Goal: Task Accomplishment & Management: Use online tool/utility

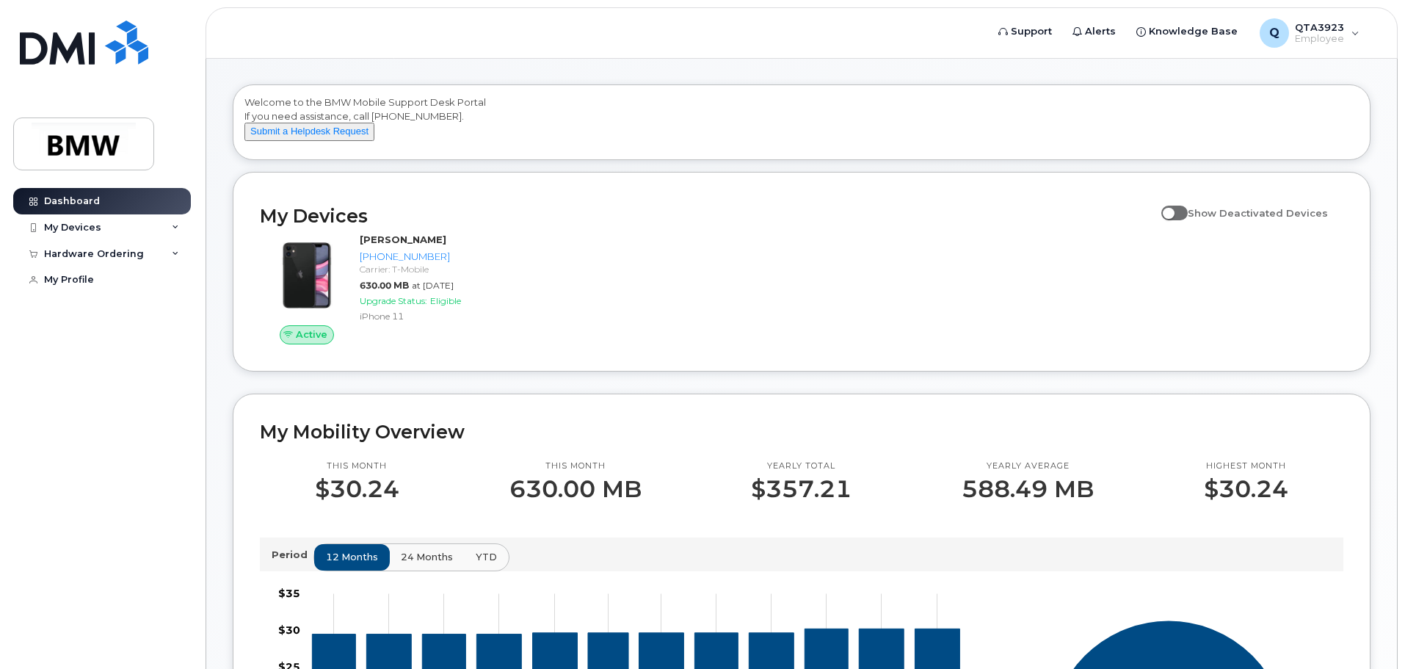
scroll to position [73, 0]
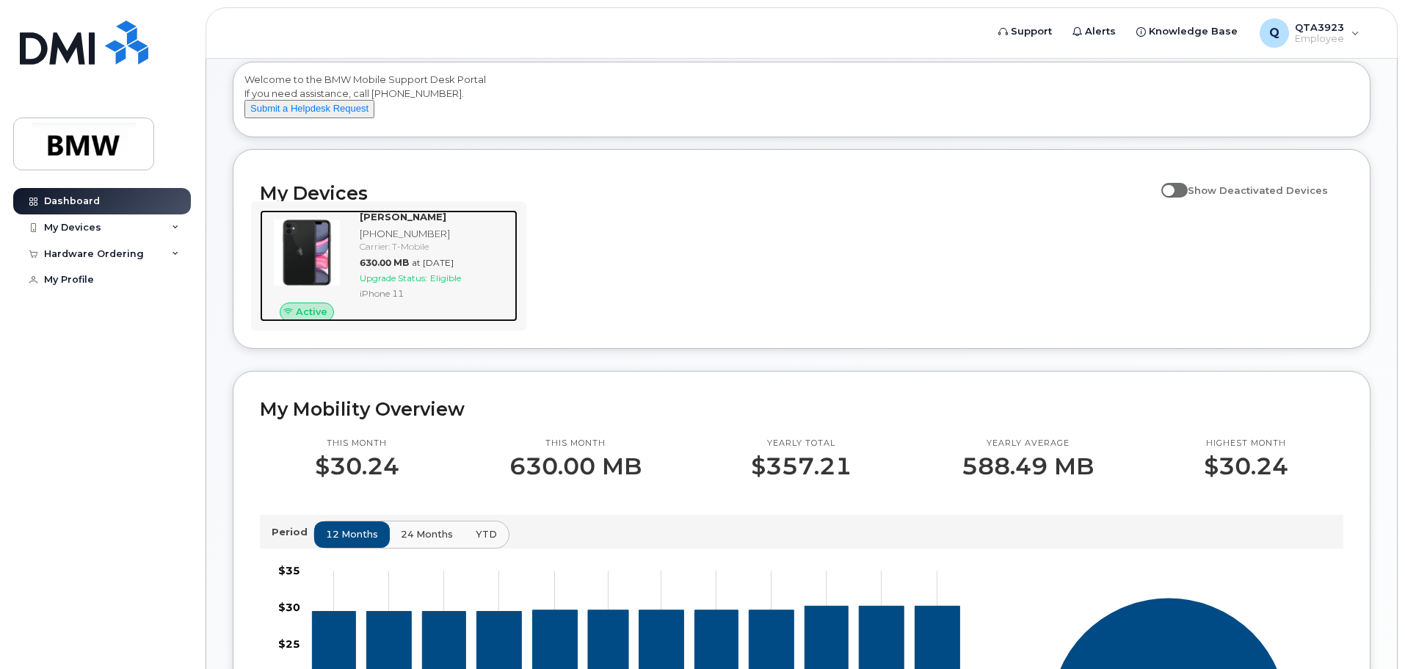
click at [421, 283] on span "Upgrade Status:" at bounding box center [394, 277] width 68 height 11
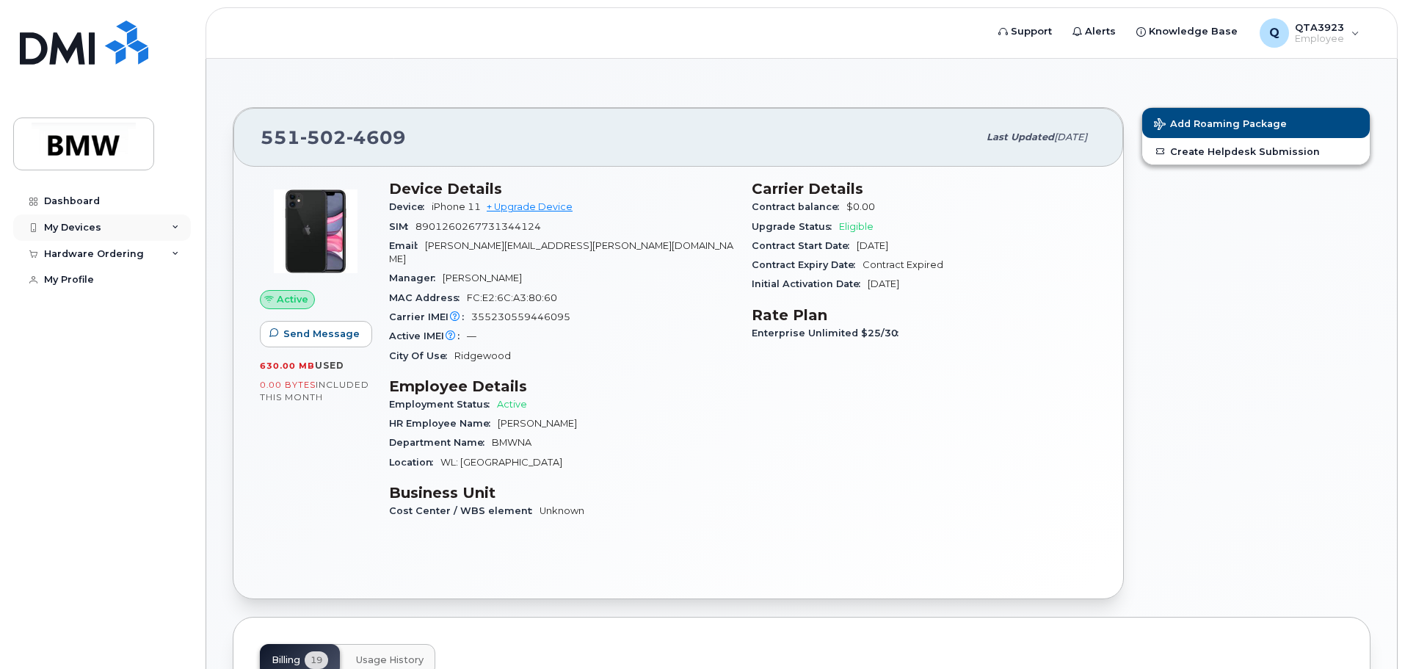
click at [173, 234] on div "My Devices" at bounding box center [102, 227] width 178 height 26
click at [649, 349] on div "City Of Use Ridgewood" at bounding box center [561, 355] width 345 height 19
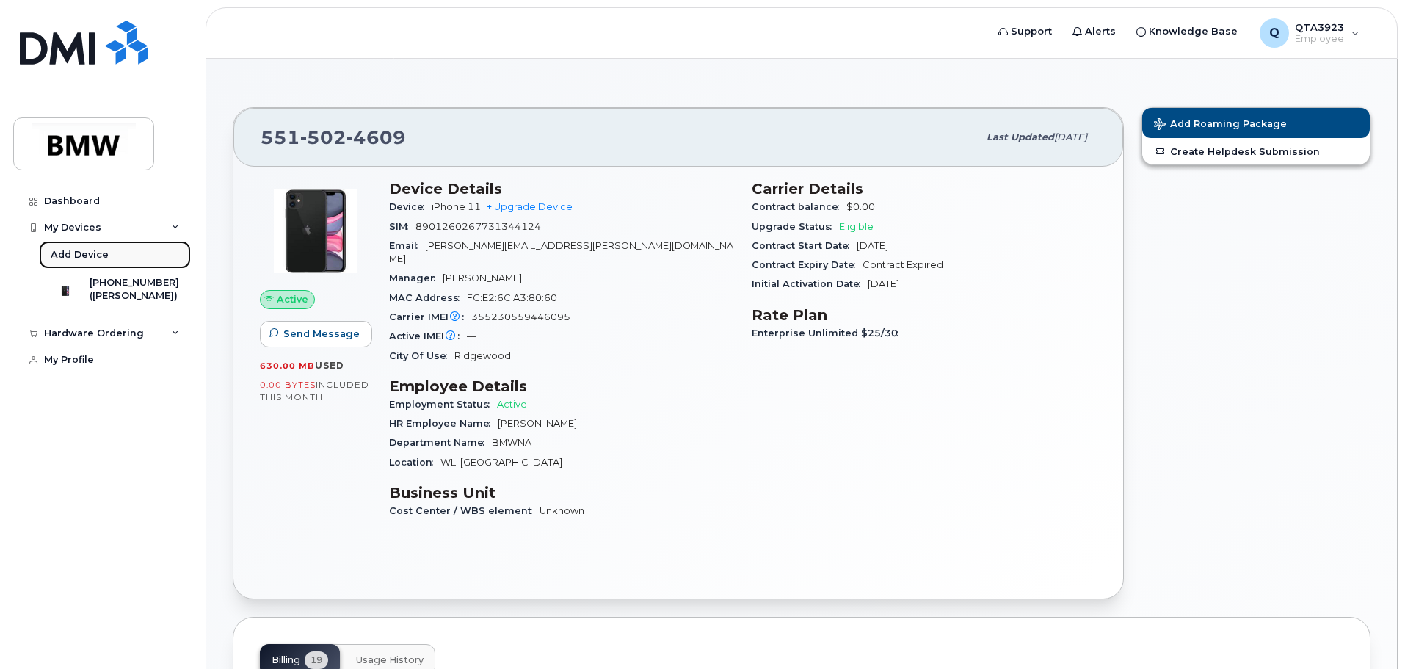
click at [84, 256] on div "Add Device" at bounding box center [80, 254] width 58 height 13
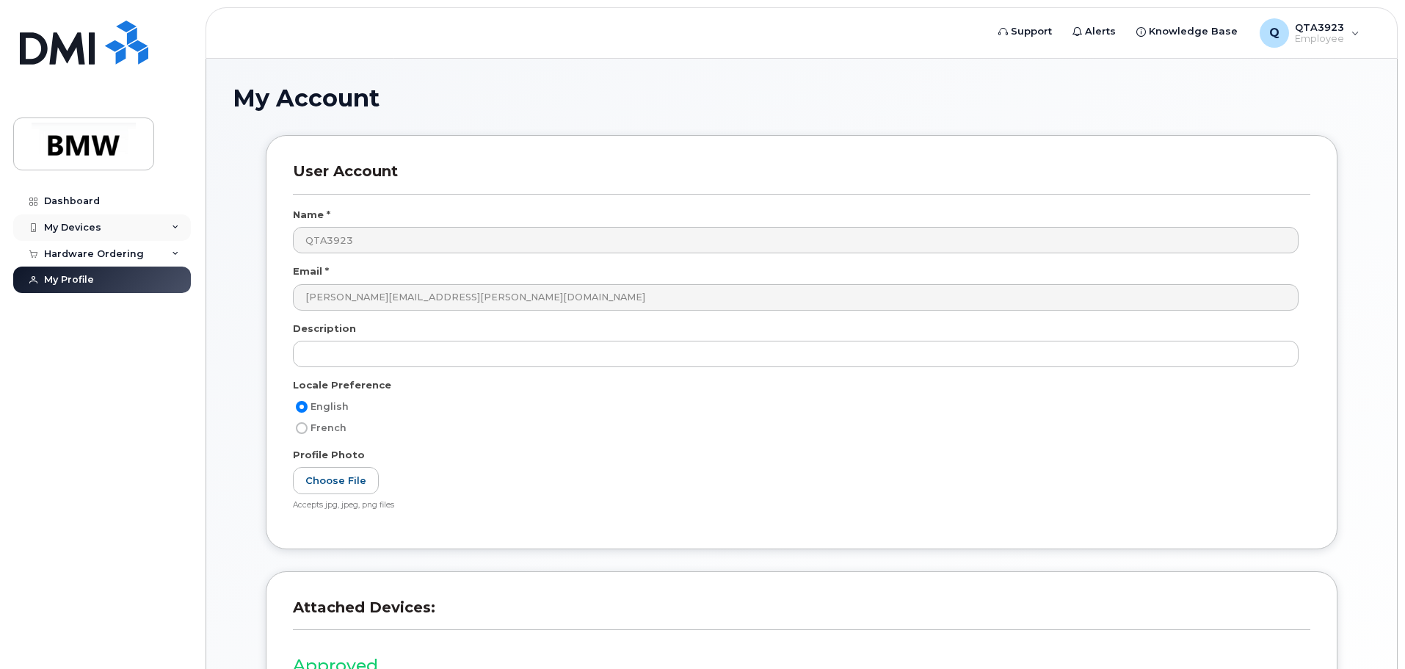
click at [162, 227] on div "My Devices" at bounding box center [102, 227] width 178 height 26
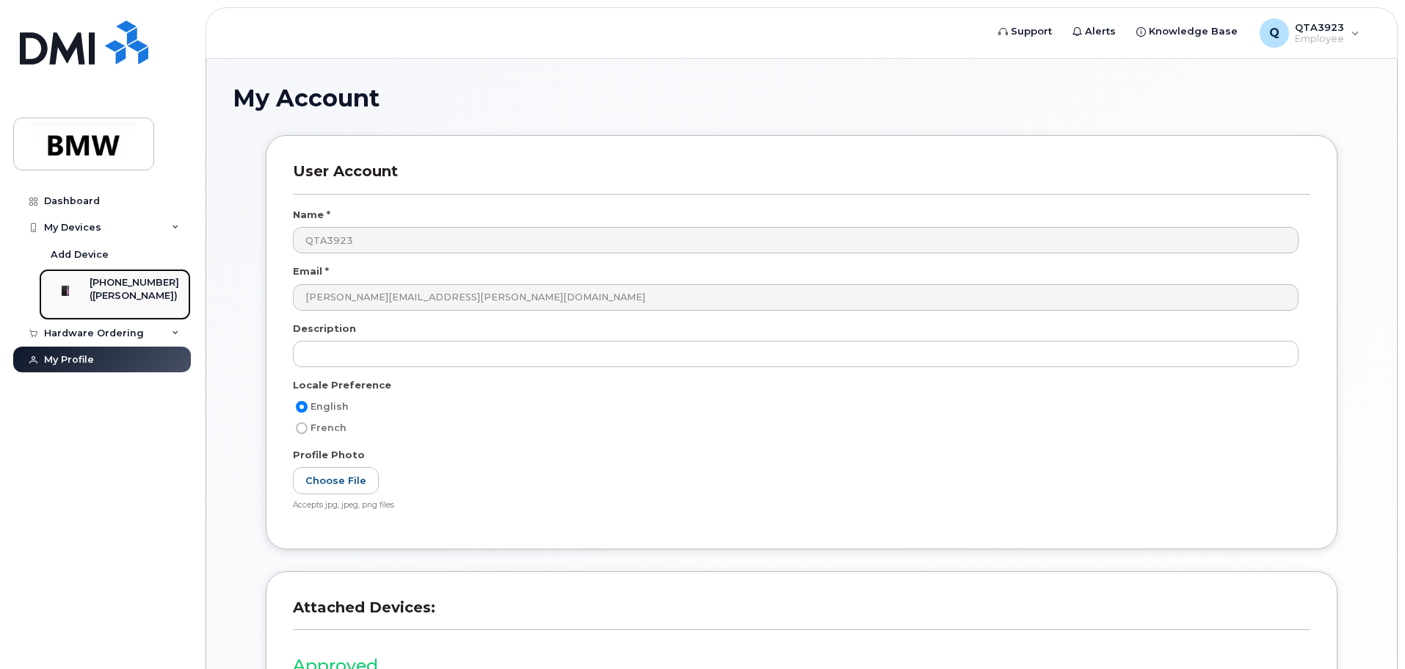
click at [131, 296] on div "([PERSON_NAME])" at bounding box center [135, 295] width 90 height 13
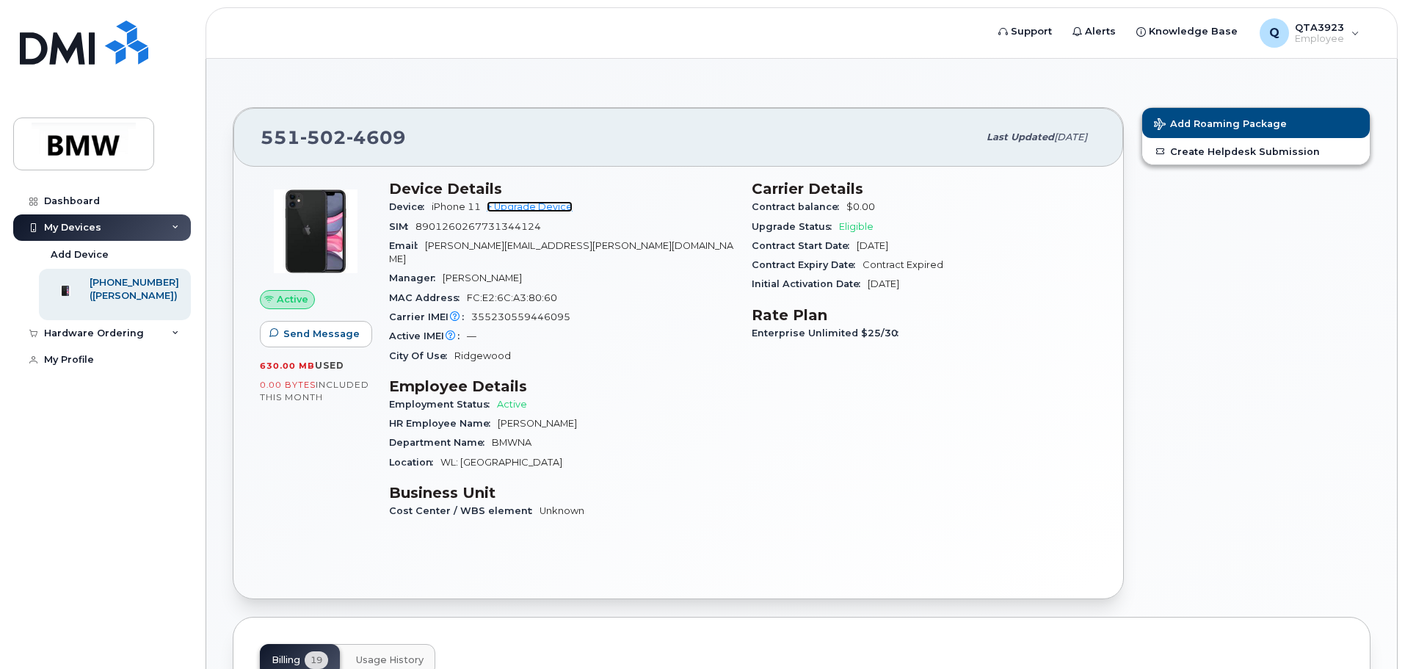
click at [516, 206] on link "+ Upgrade Device" at bounding box center [530, 206] width 86 height 11
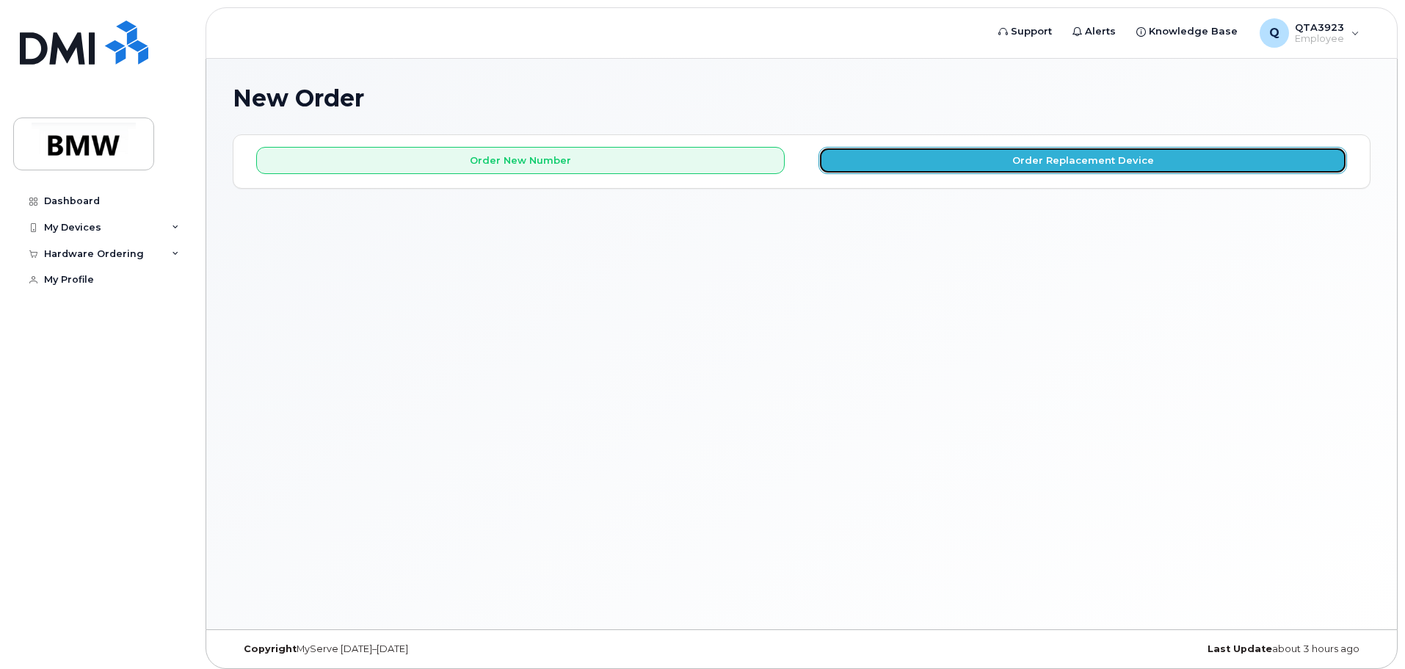
click at [980, 150] on button "Order Replacement Device" at bounding box center [1082, 160] width 528 height 27
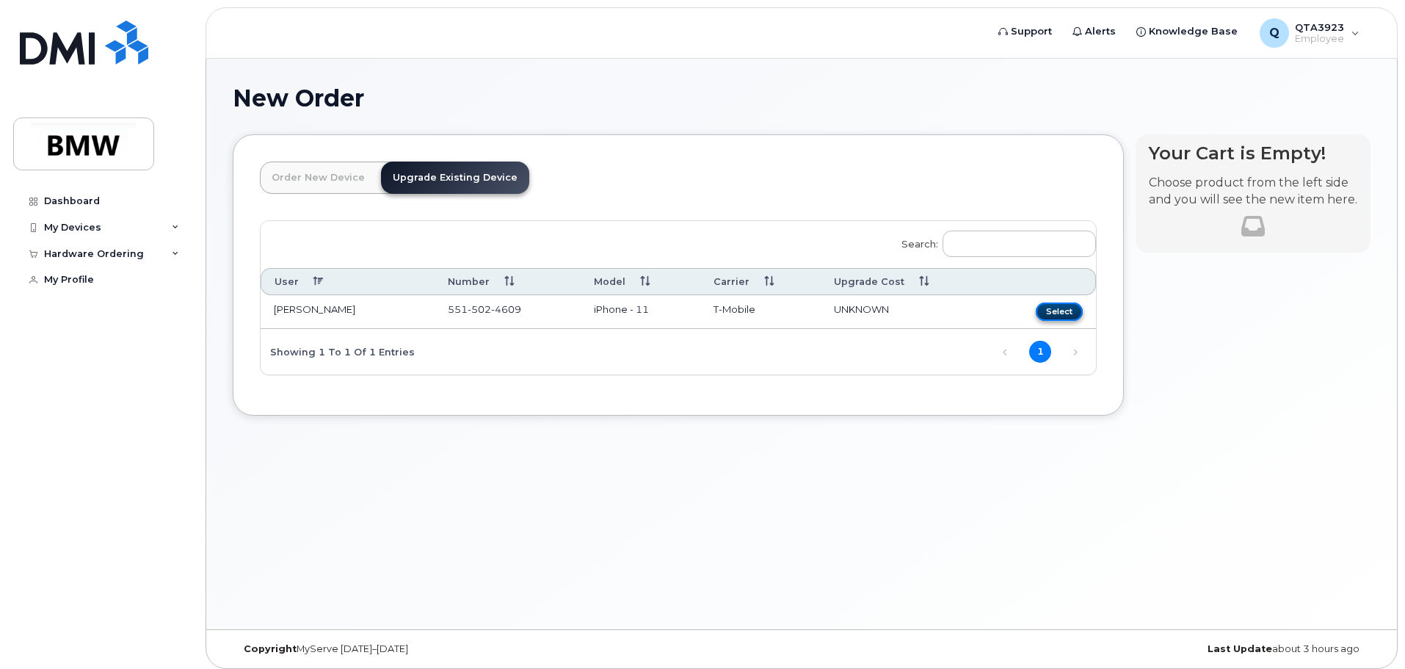
click at [1046, 306] on button "Select" at bounding box center [1058, 311] width 47 height 18
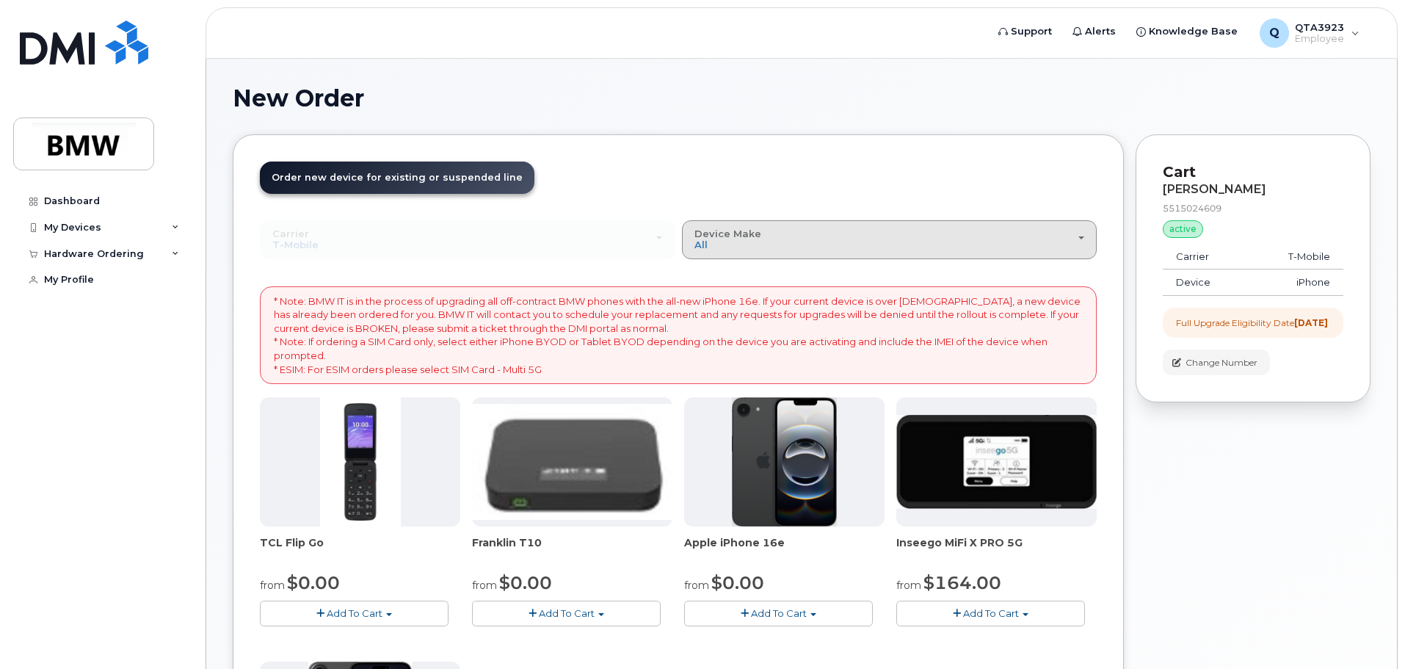
click at [837, 246] on div "Device Make All Cell Phone iPhone Modem" at bounding box center [889, 239] width 390 height 23
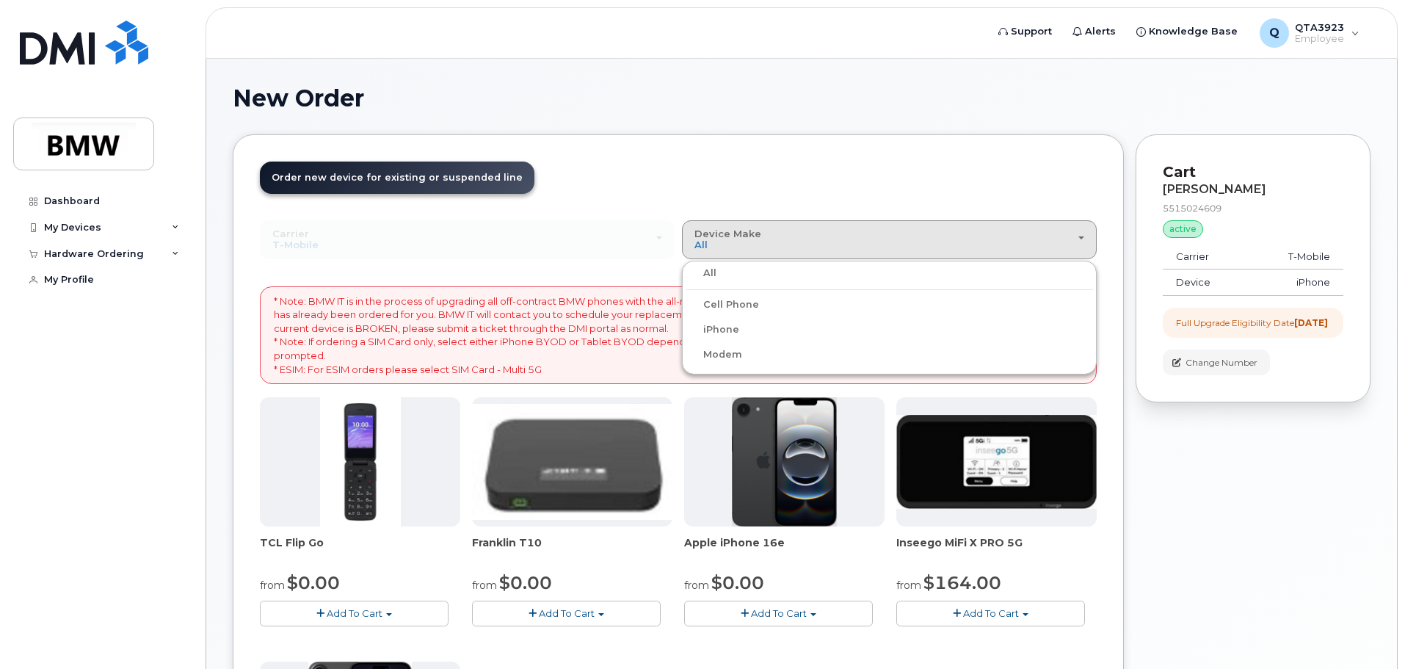
click at [773, 302] on div "Cell Phone" at bounding box center [888, 305] width 407 height 18
